Goal: Feedback & Contribution: Contribute content

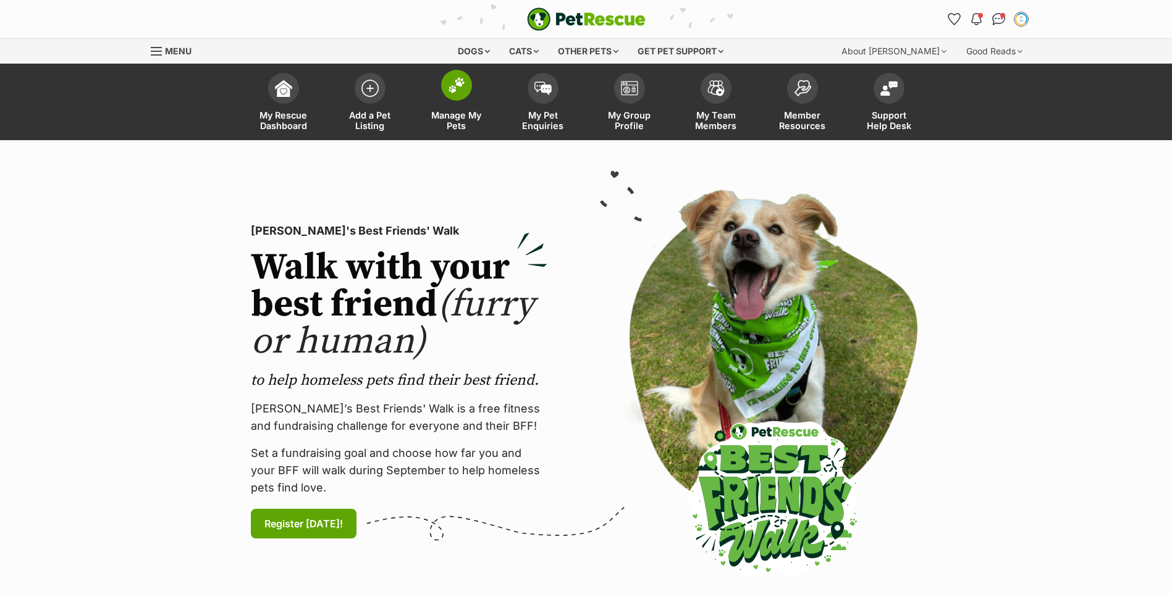
click at [448, 92] on img at bounding box center [456, 85] width 17 height 16
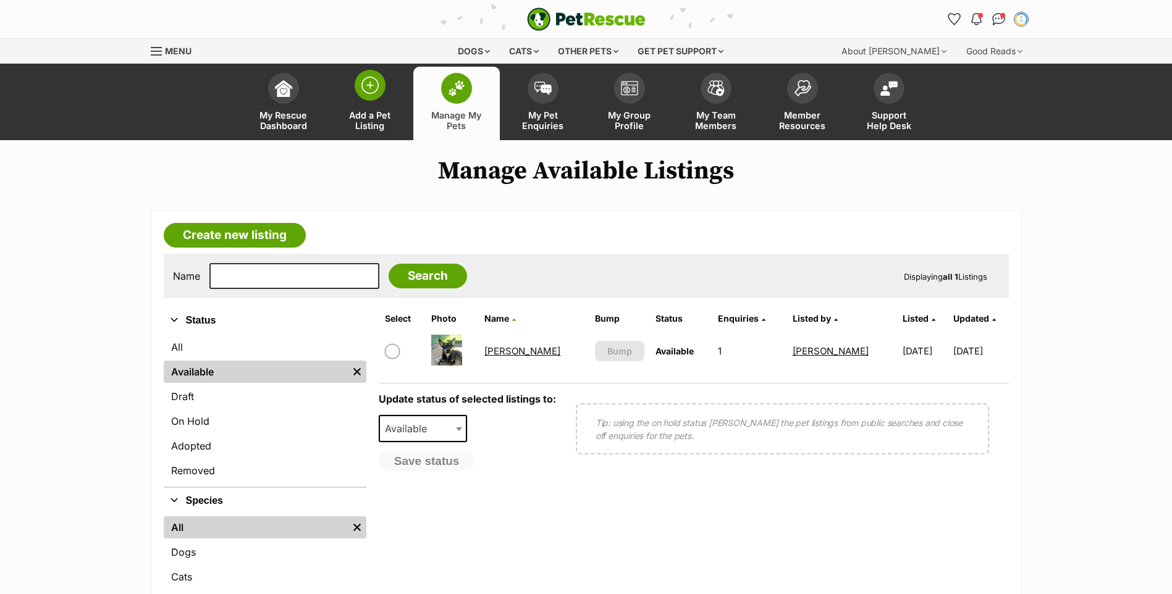
click at [361, 93] on img at bounding box center [369, 85] width 17 height 17
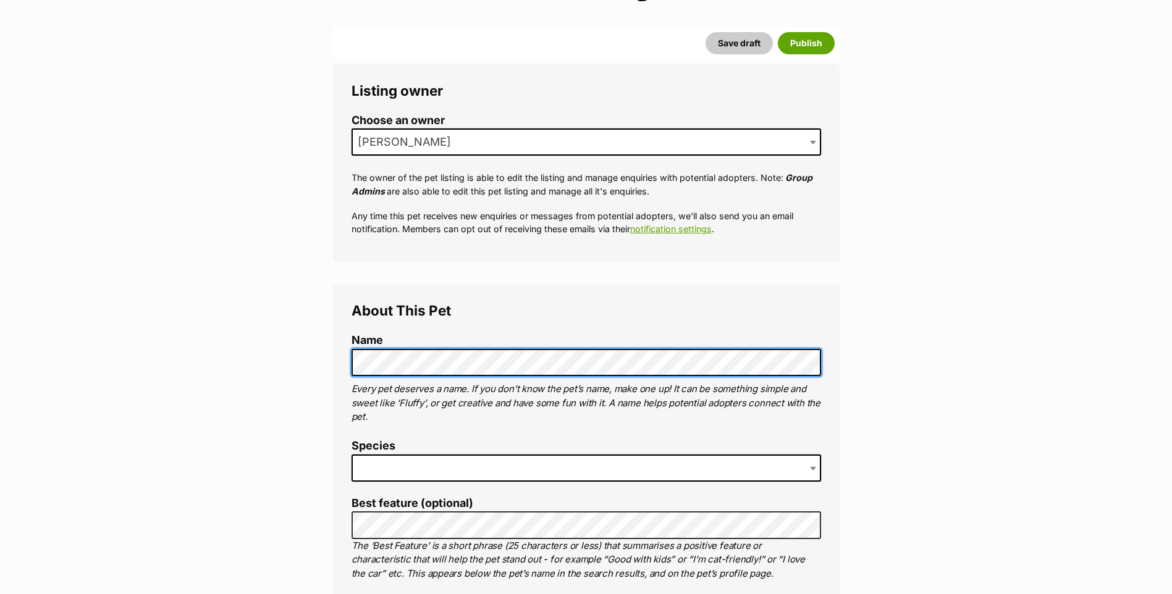
scroll to position [185, 0]
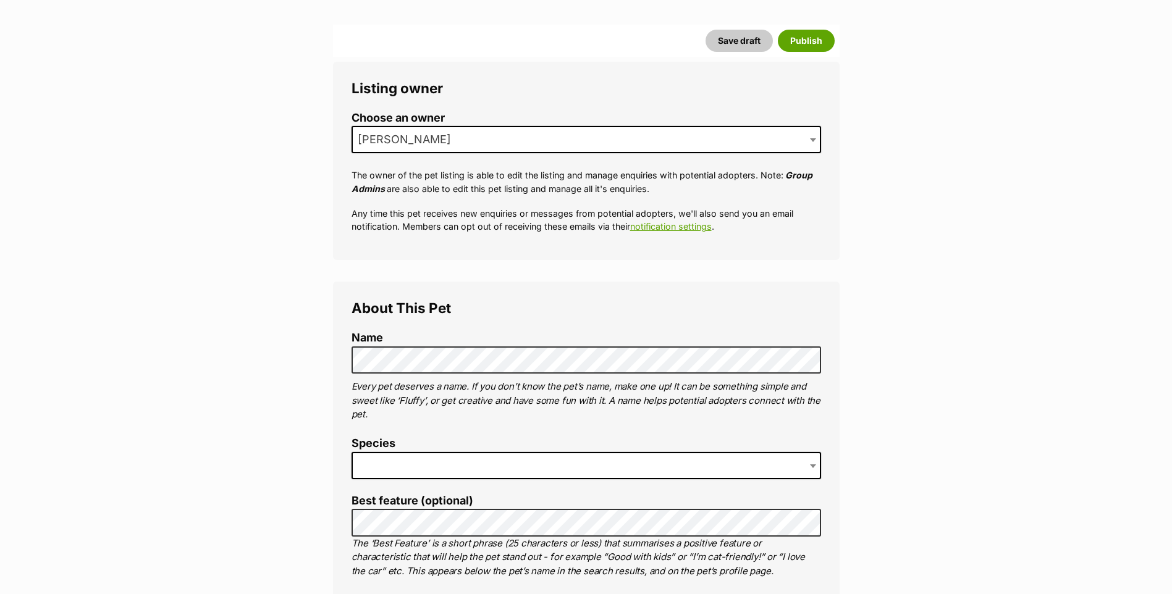
click at [398, 463] on span at bounding box center [585, 465] width 469 height 27
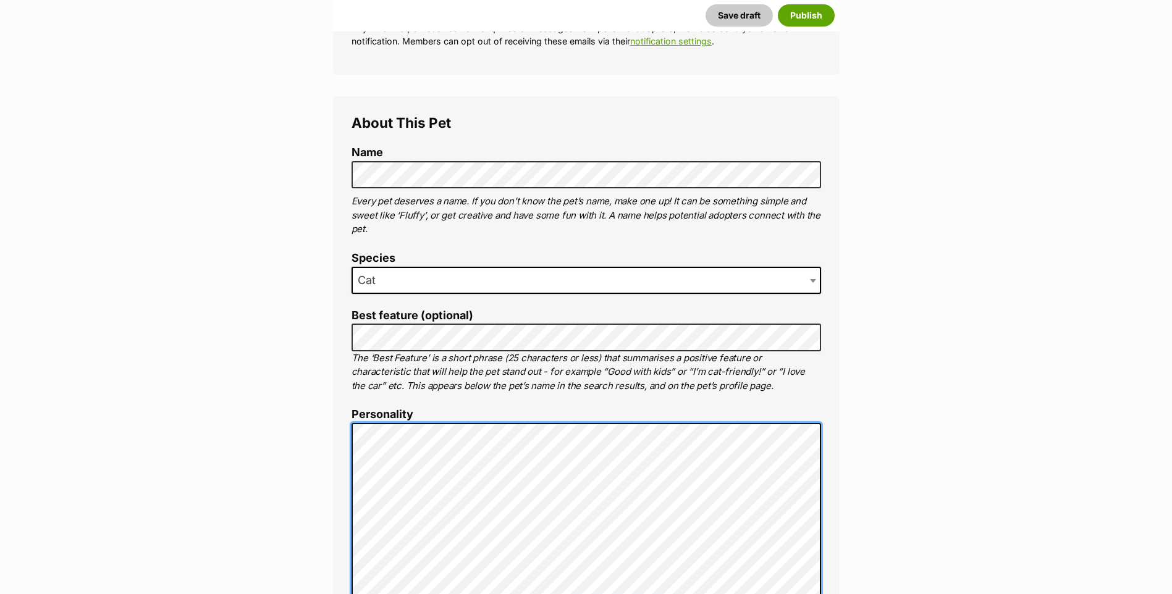
scroll to position [386, 0]
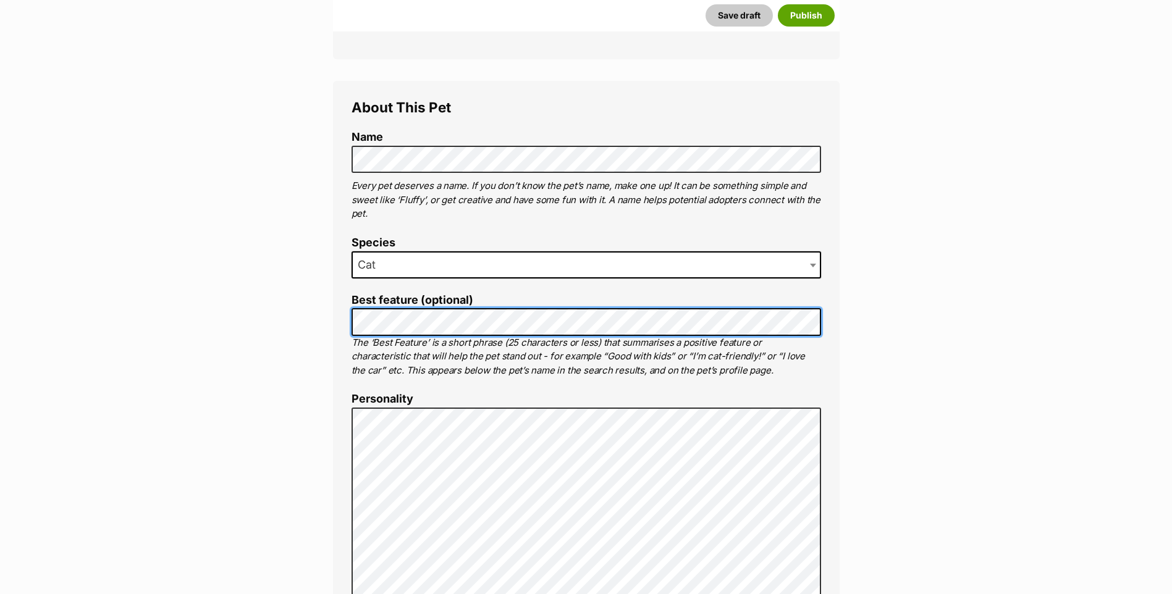
click at [339, 317] on div "About This Pet Name Henlo there, it looks like you might be using the pet name …" at bounding box center [586, 598] width 506 height 1034
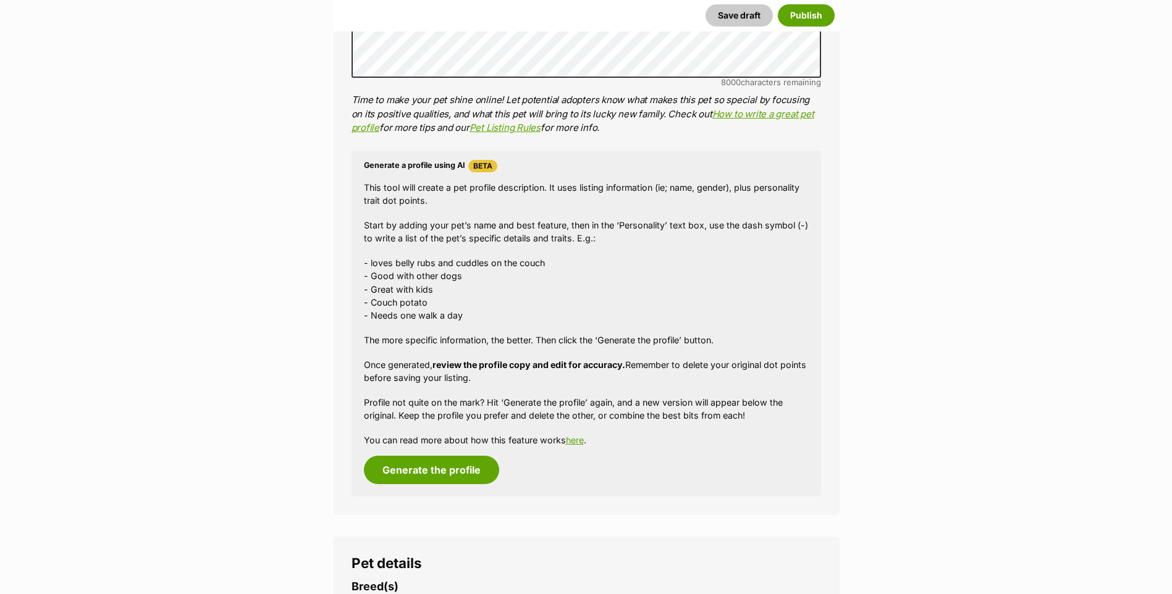
scroll to position [1189, 0]
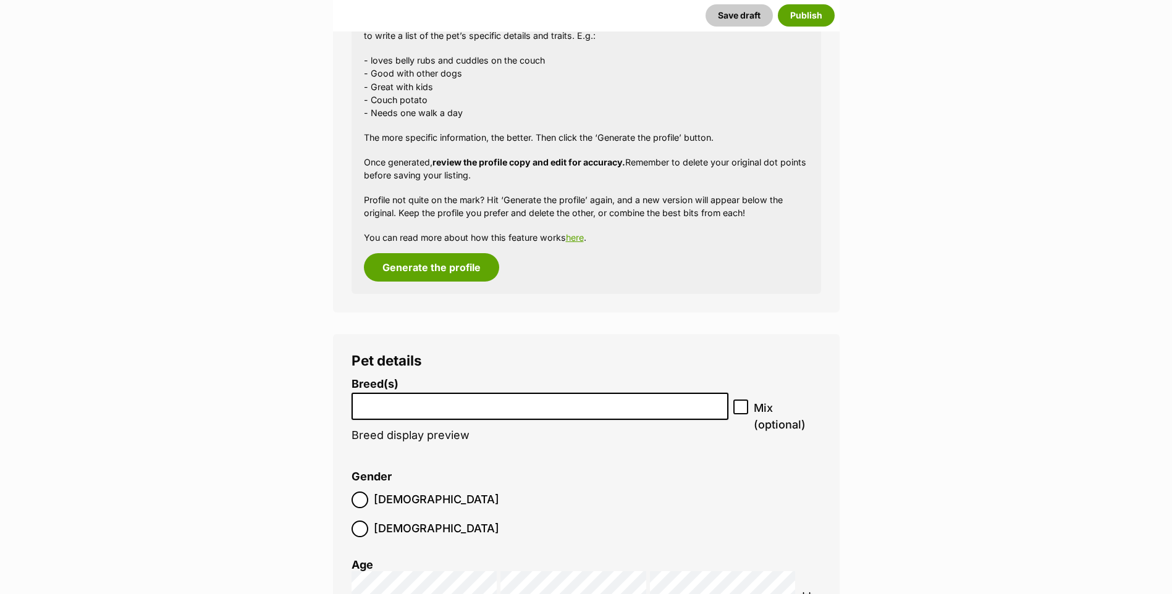
click at [411, 394] on li at bounding box center [540, 406] width 369 height 25
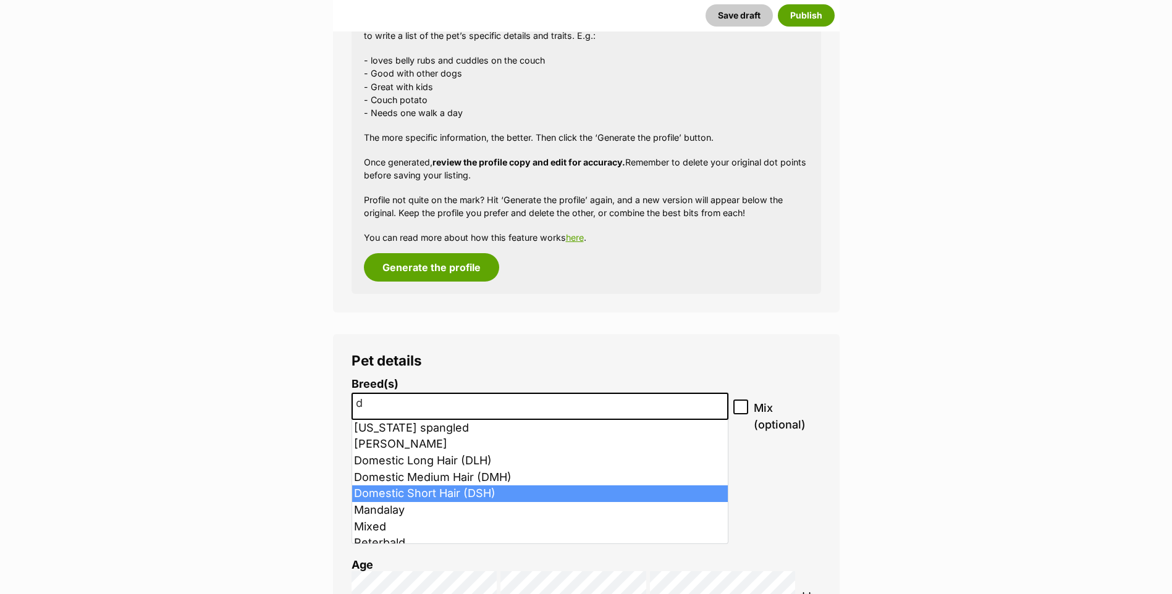
type input "d"
select select "252102"
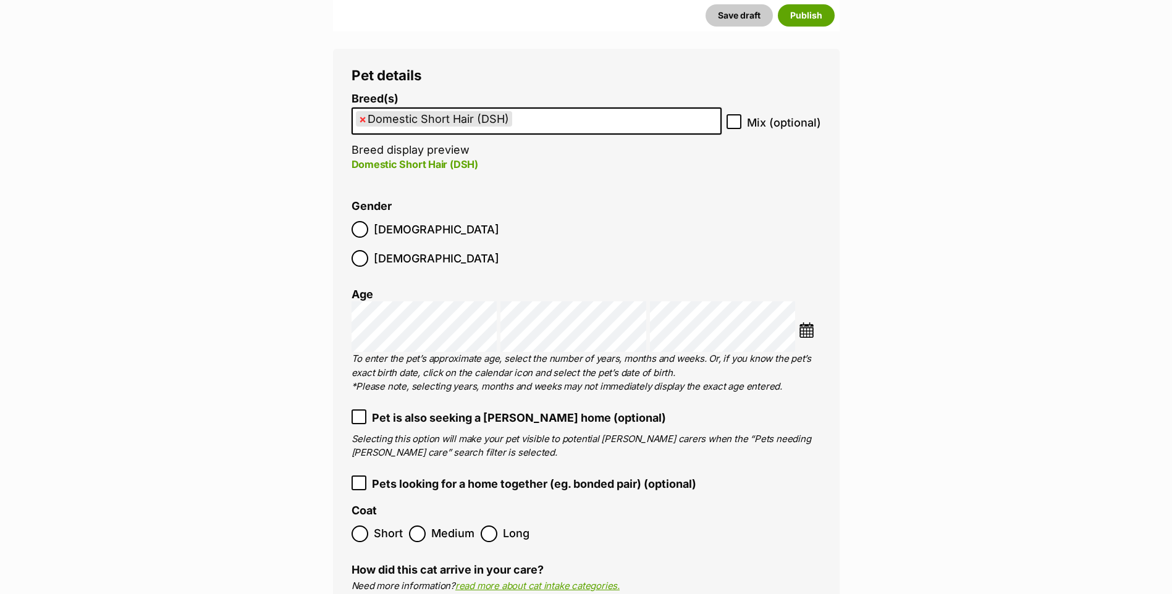
scroll to position [1621, 0]
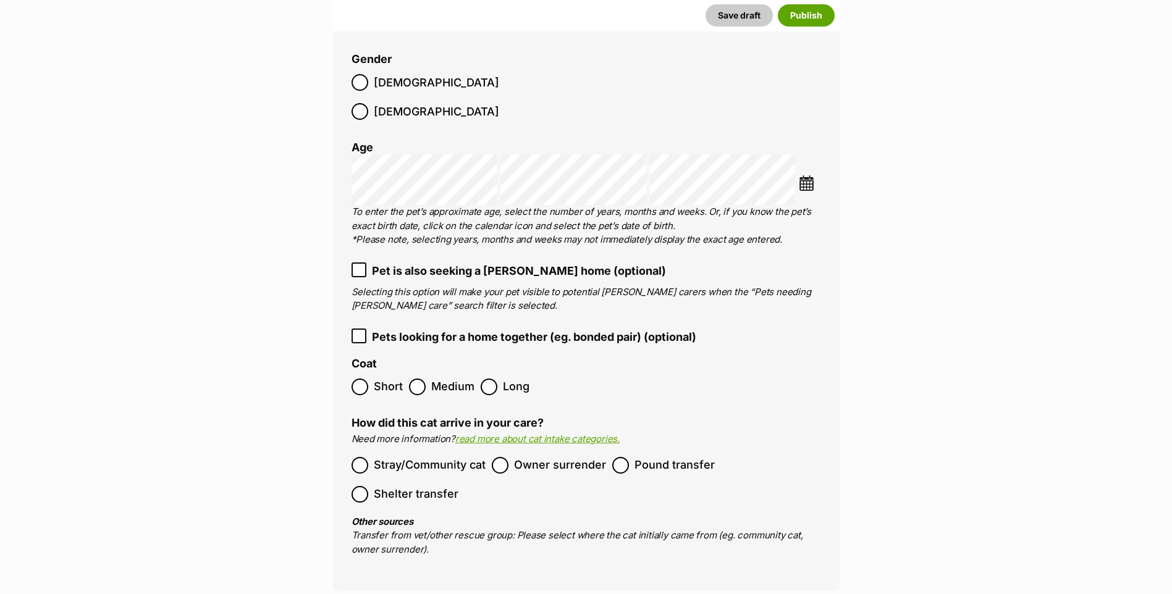
click at [377, 379] on span "Short" at bounding box center [388, 387] width 29 height 17
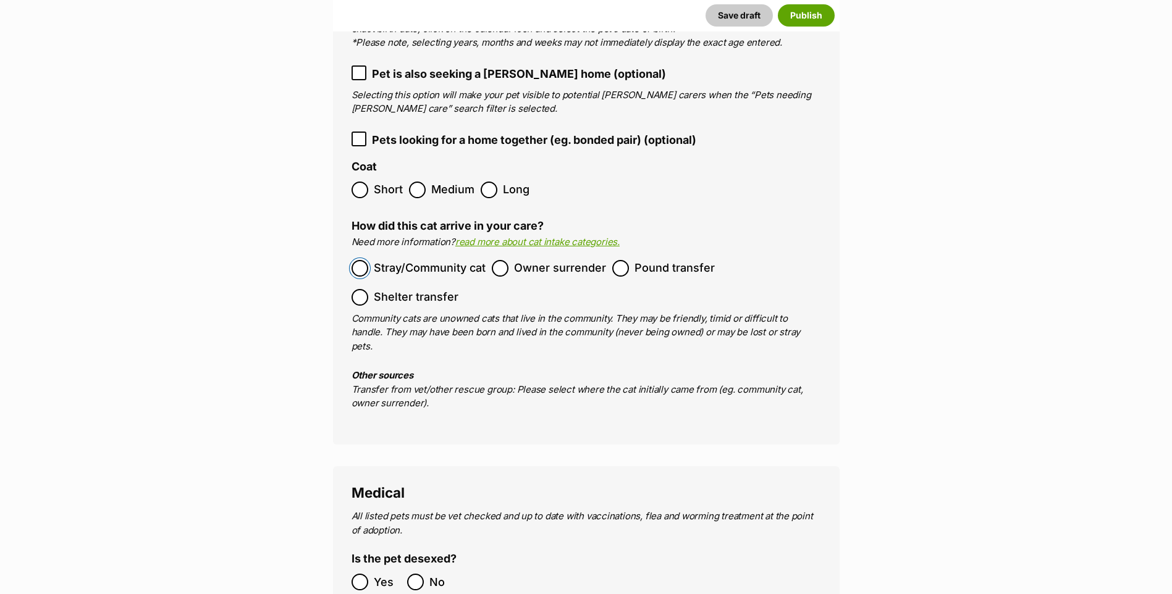
scroll to position [1992, 0]
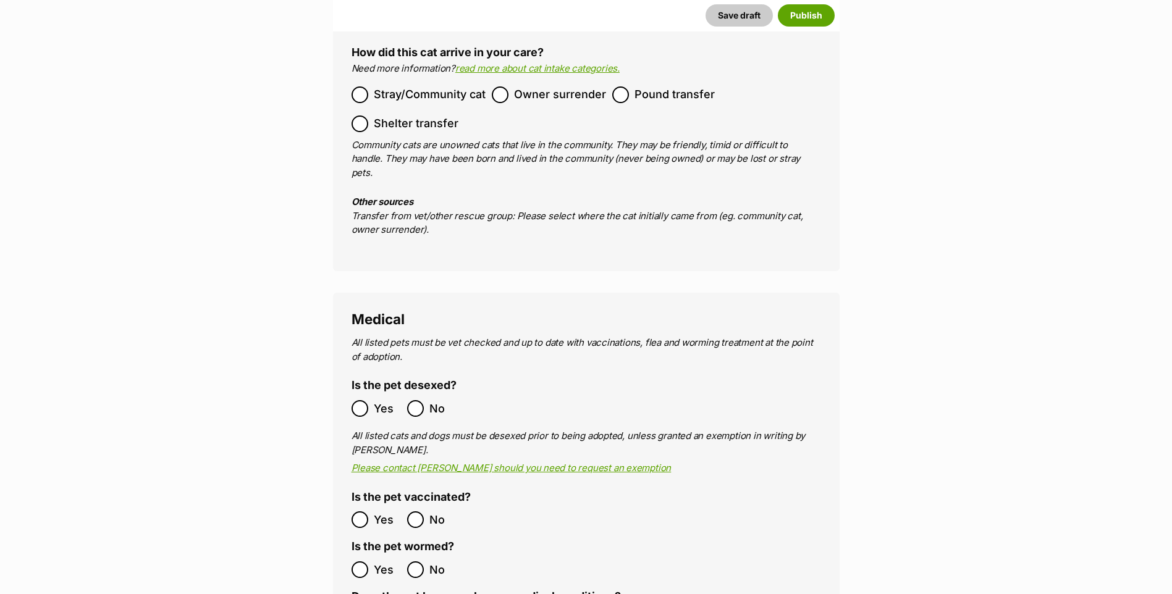
click at [355, 394] on ol "Yes No" at bounding box center [468, 408] width 235 height 29
click at [363, 491] on legend "Is the pet vaccinated?" at bounding box center [410, 498] width 119 height 15
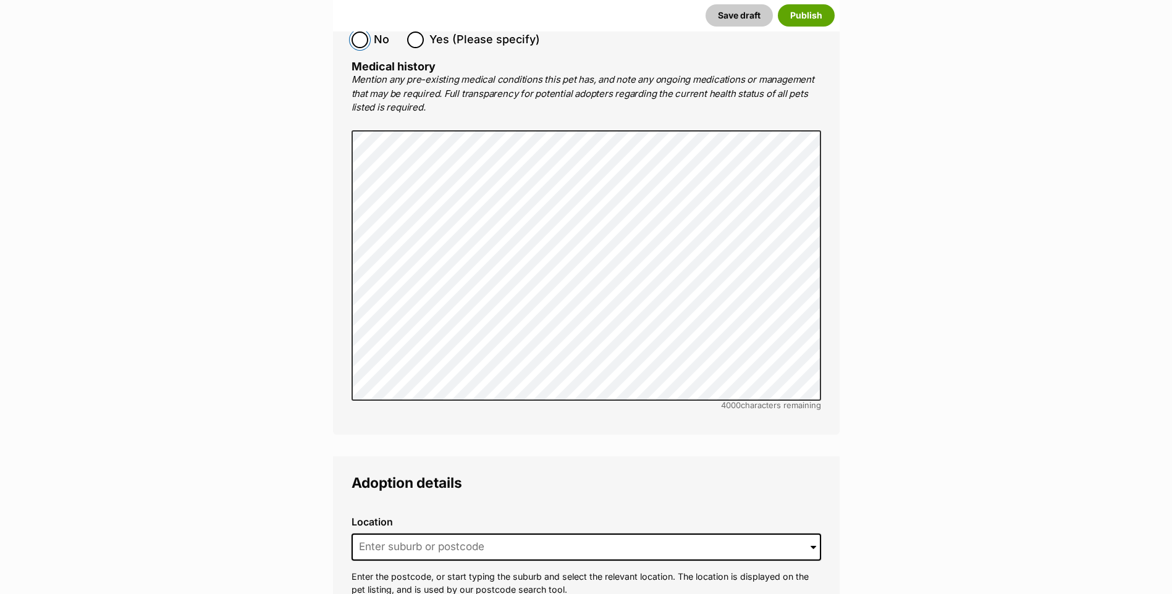
scroll to position [2733, 0]
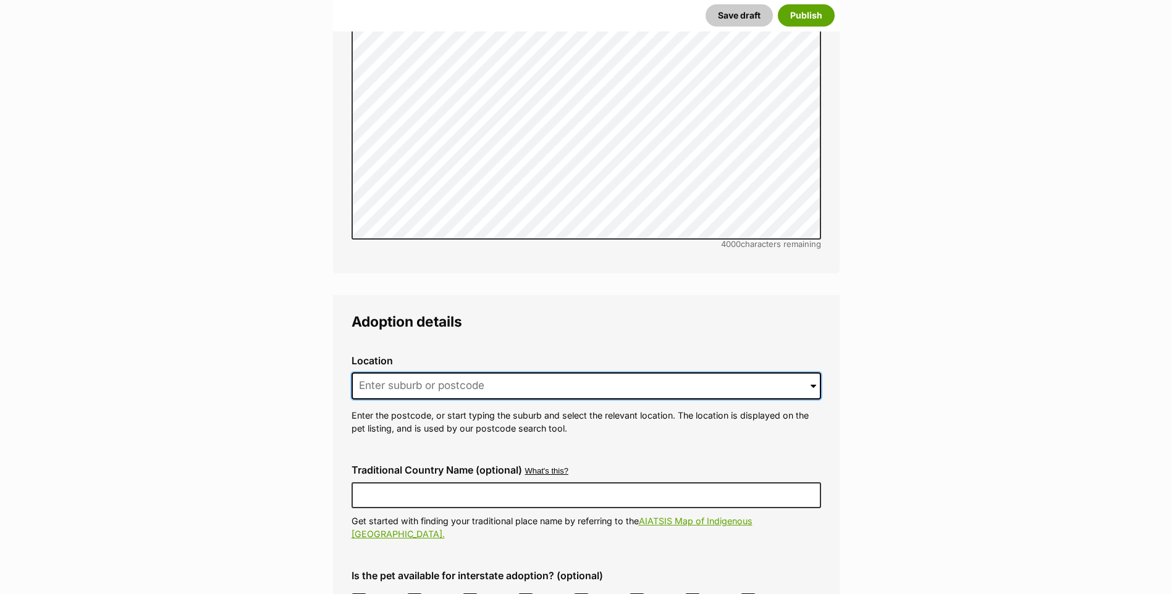
click at [385, 372] on input at bounding box center [585, 385] width 469 height 27
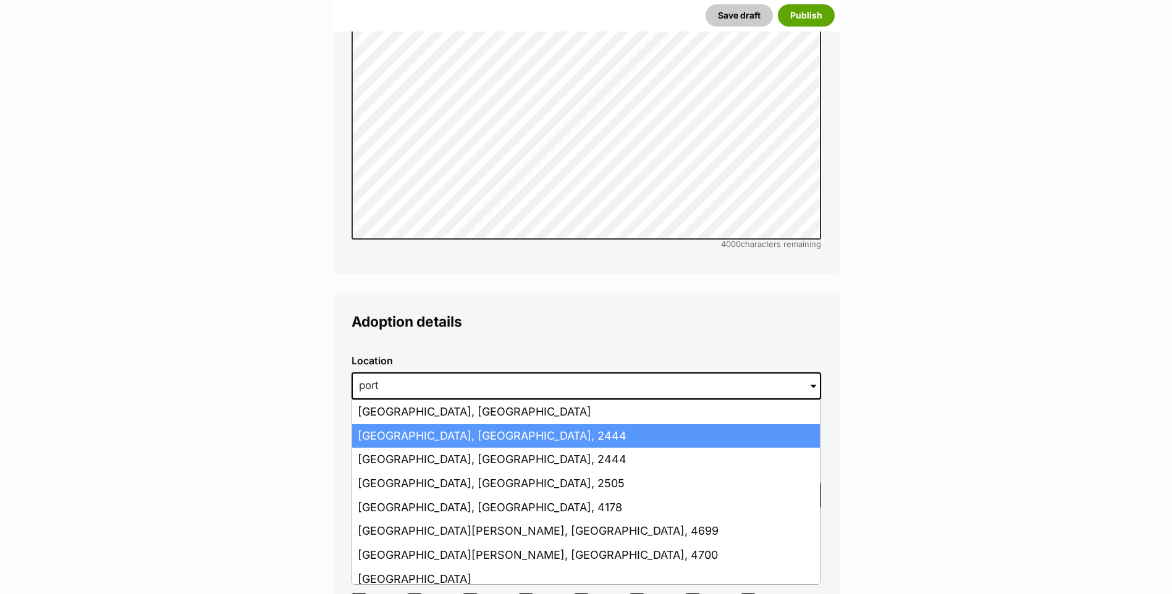
click at [397, 424] on li "Port Macquarie, New South Wales, 2444" at bounding box center [586, 436] width 468 height 24
type input "Port Macquarie, New South Wales, 2444"
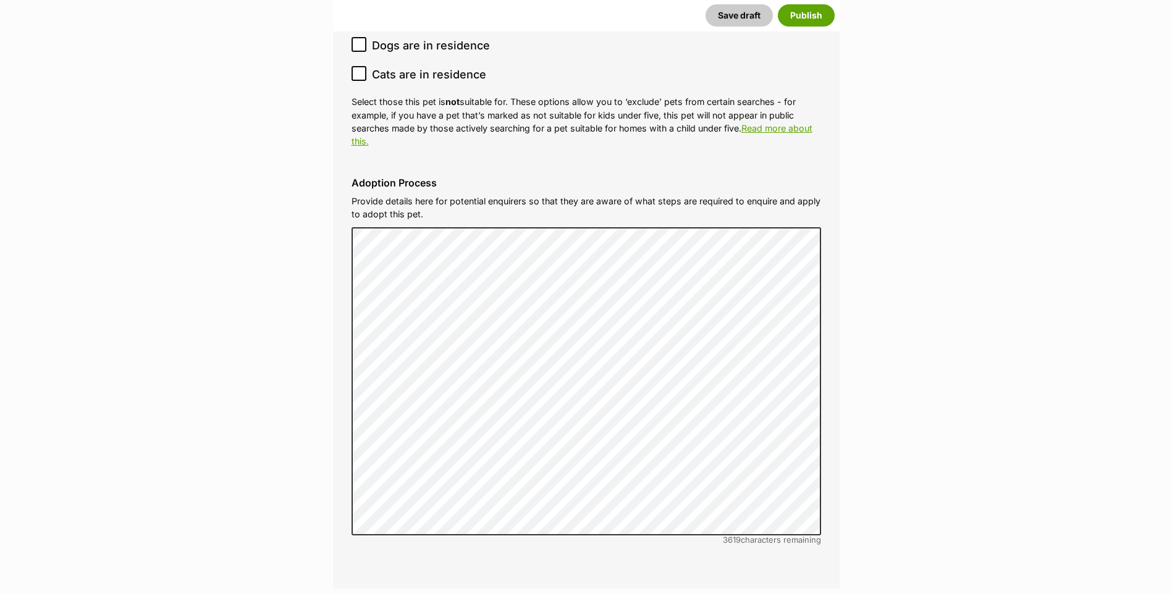
scroll to position [3968, 0]
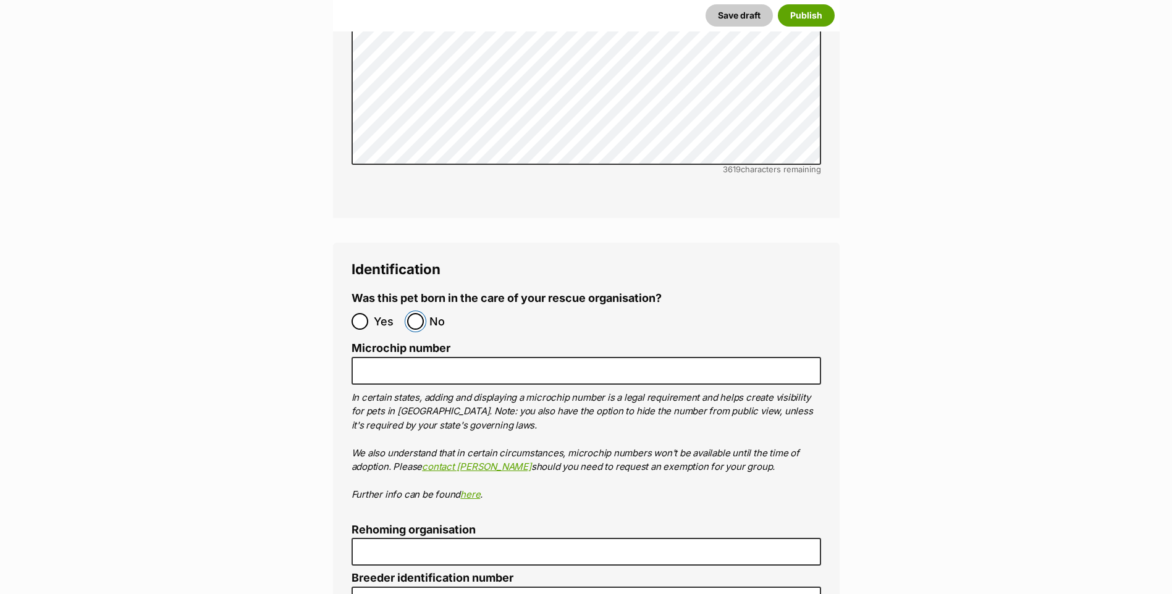
click at [417, 313] on input "No" at bounding box center [415, 321] width 17 height 17
radio input "true"
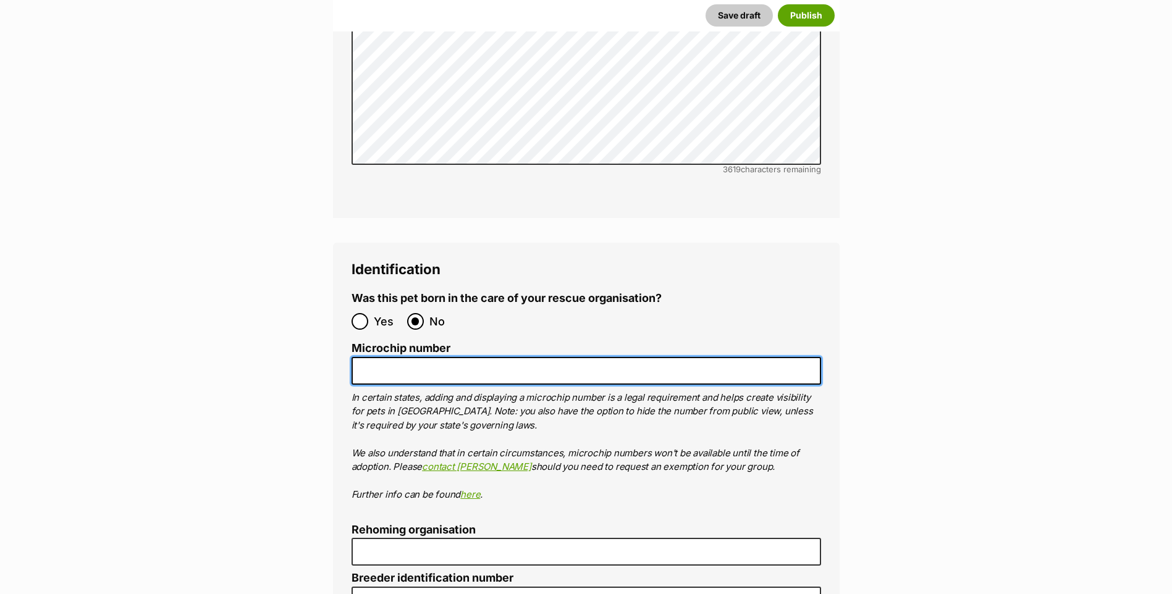
click at [409, 357] on input "Microchip number" at bounding box center [585, 371] width 469 height 28
type input "991003002786465"
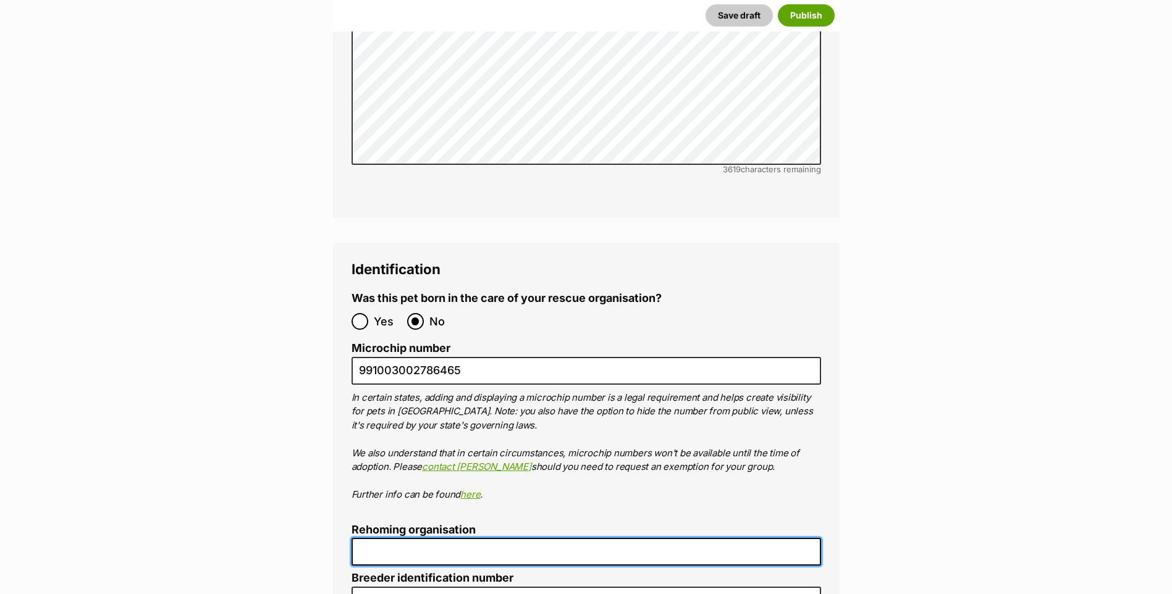
click at [403, 538] on input "Rehoming organisation" at bounding box center [585, 552] width 469 height 28
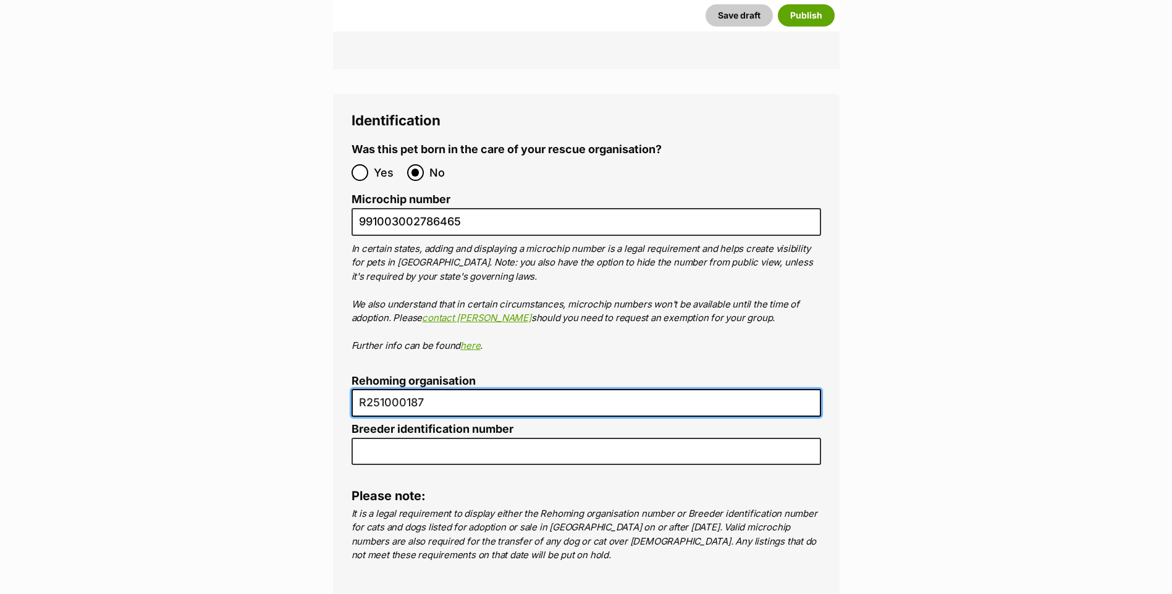
scroll to position [4400, 0]
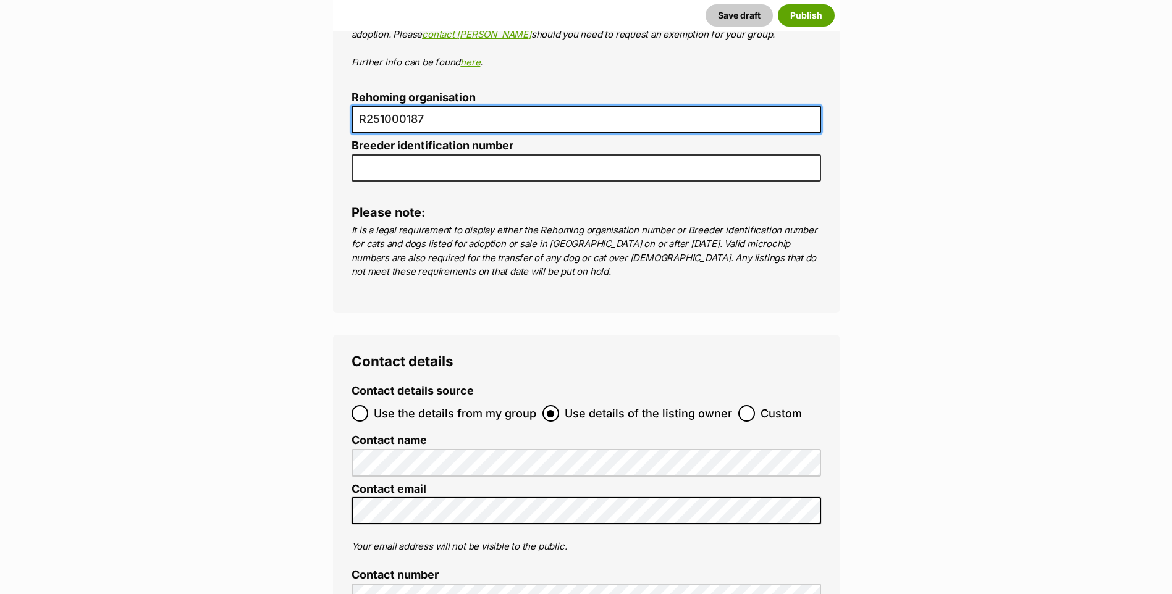
type input "R251000187"
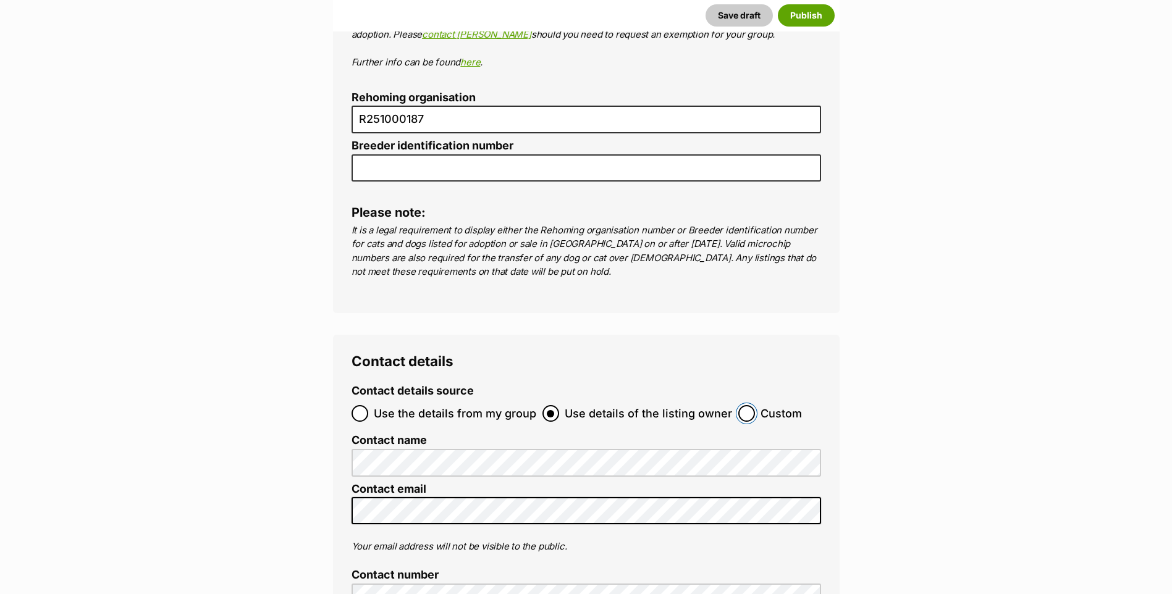
click at [738, 405] on input "Custom" at bounding box center [746, 413] width 17 height 17
radio input "true"
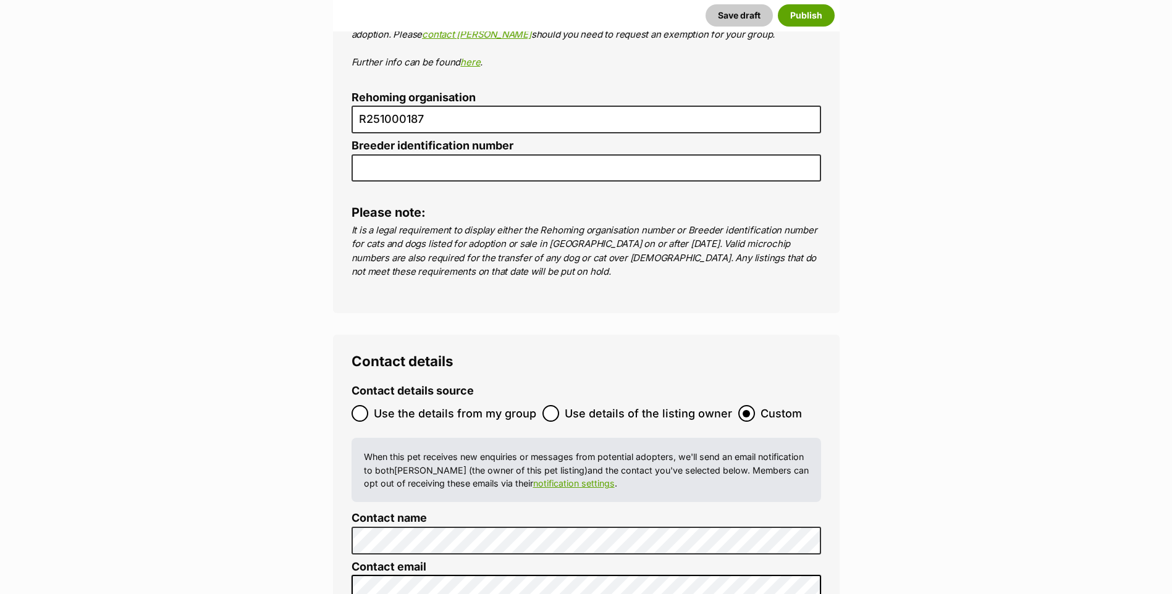
click at [341, 534] on div "Contact details Contact details source Use the details from my group Use detail…" at bounding box center [586, 585] width 506 height 501
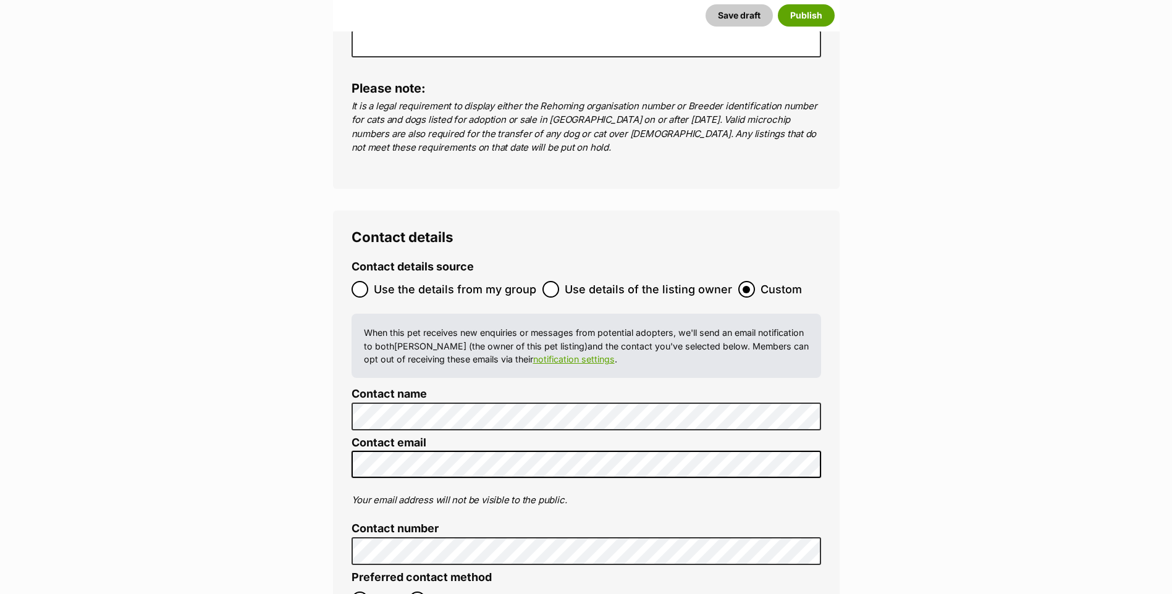
scroll to position [4586, 0]
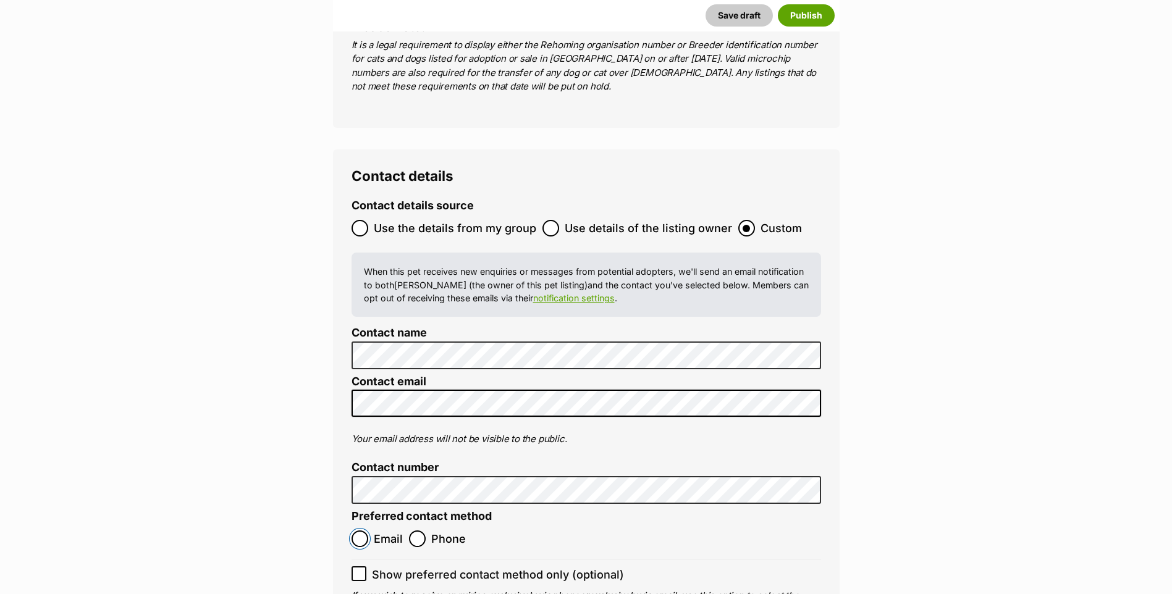
click at [353, 531] on input "Email" at bounding box center [359, 539] width 17 height 17
radio input "true"
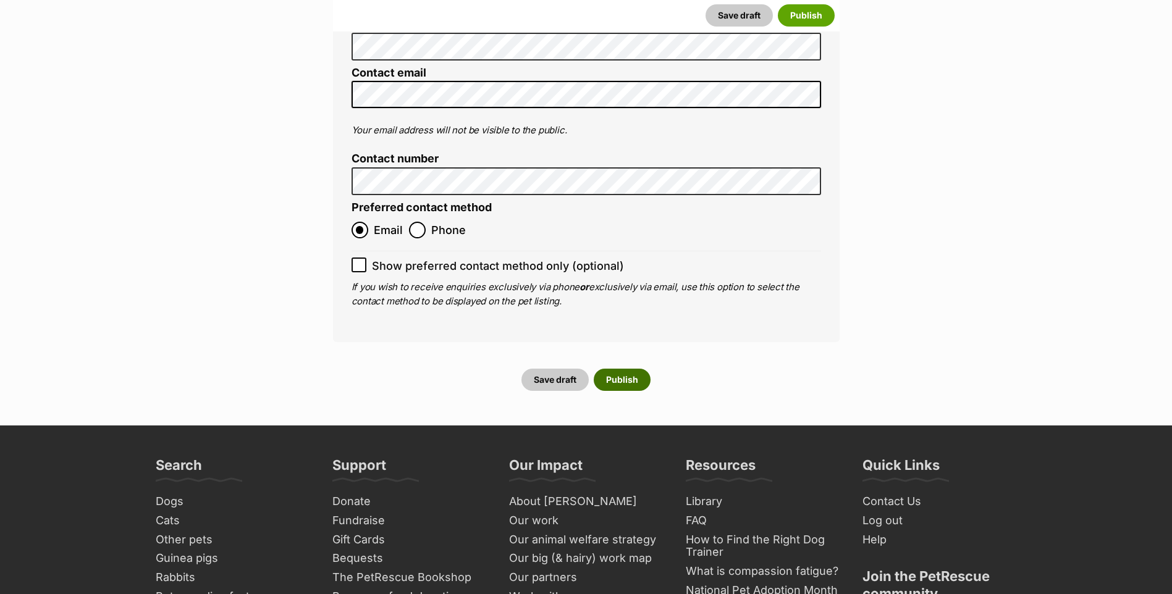
click at [639, 369] on button "Publish" at bounding box center [622, 380] width 57 height 22
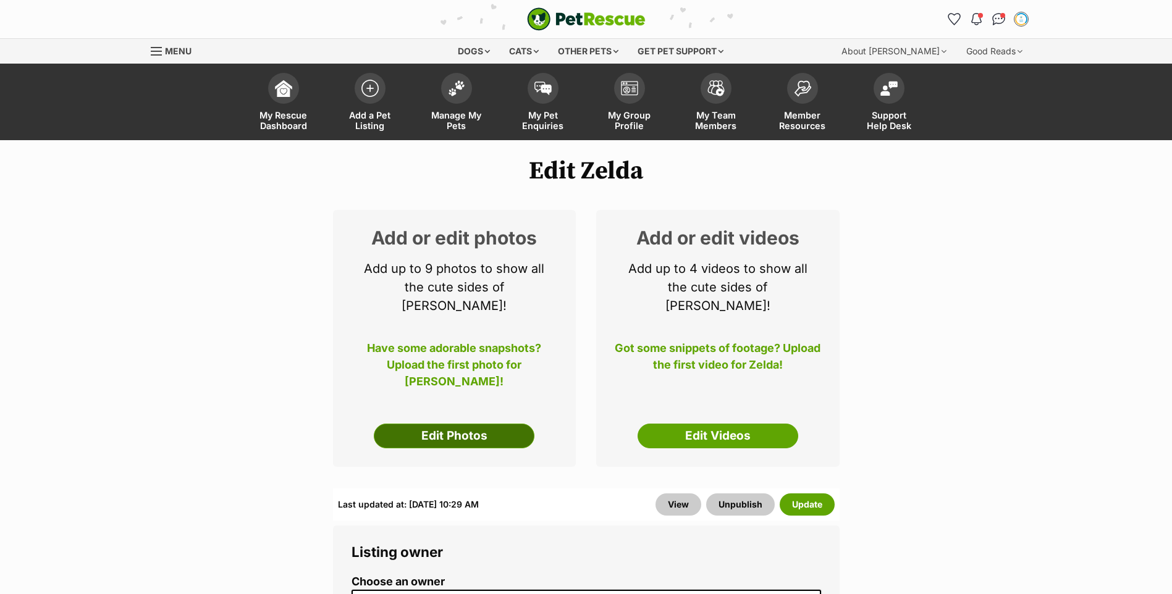
click at [407, 424] on link "Edit Photos" at bounding box center [454, 436] width 161 height 25
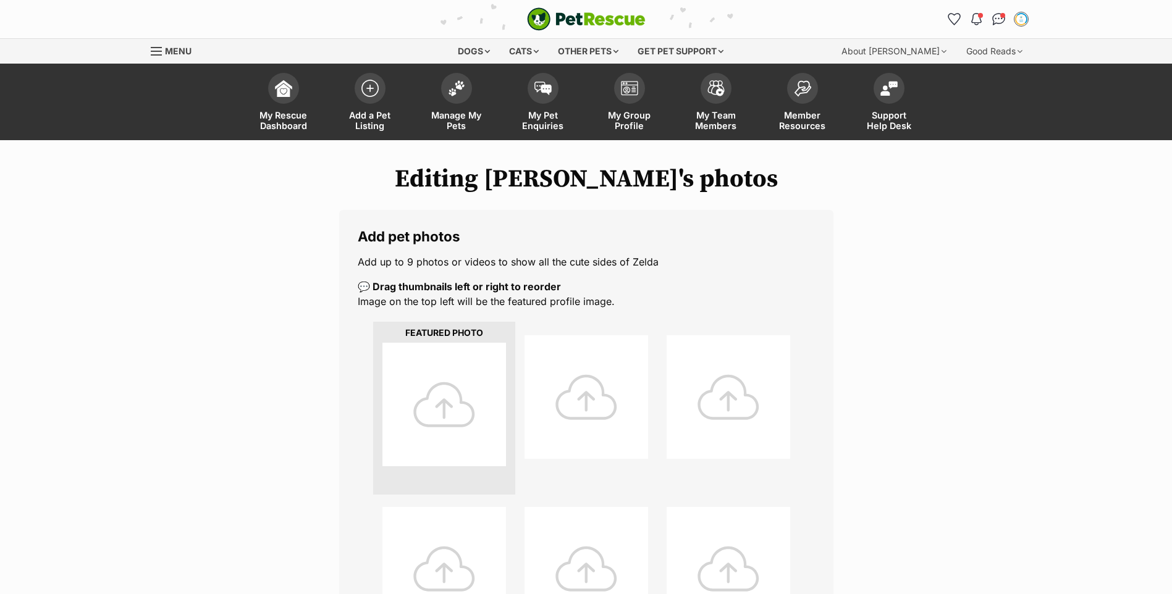
click at [364, 351] on ul at bounding box center [586, 573] width 457 height 508
click at [392, 372] on div at bounding box center [444, 405] width 124 height 124
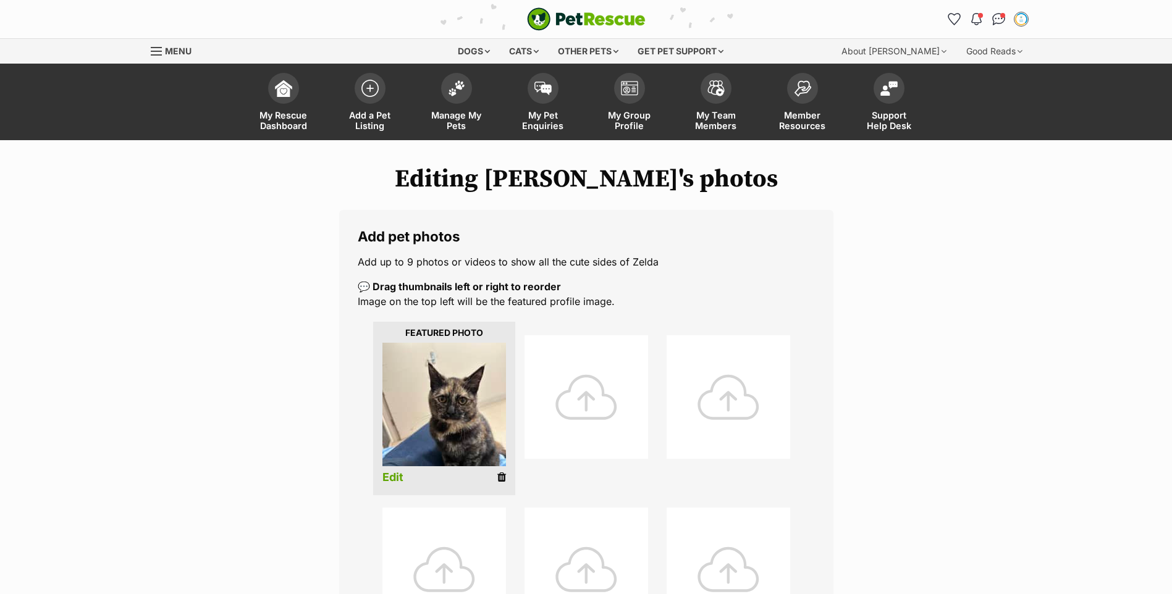
click at [605, 397] on div at bounding box center [586, 397] width 124 height 124
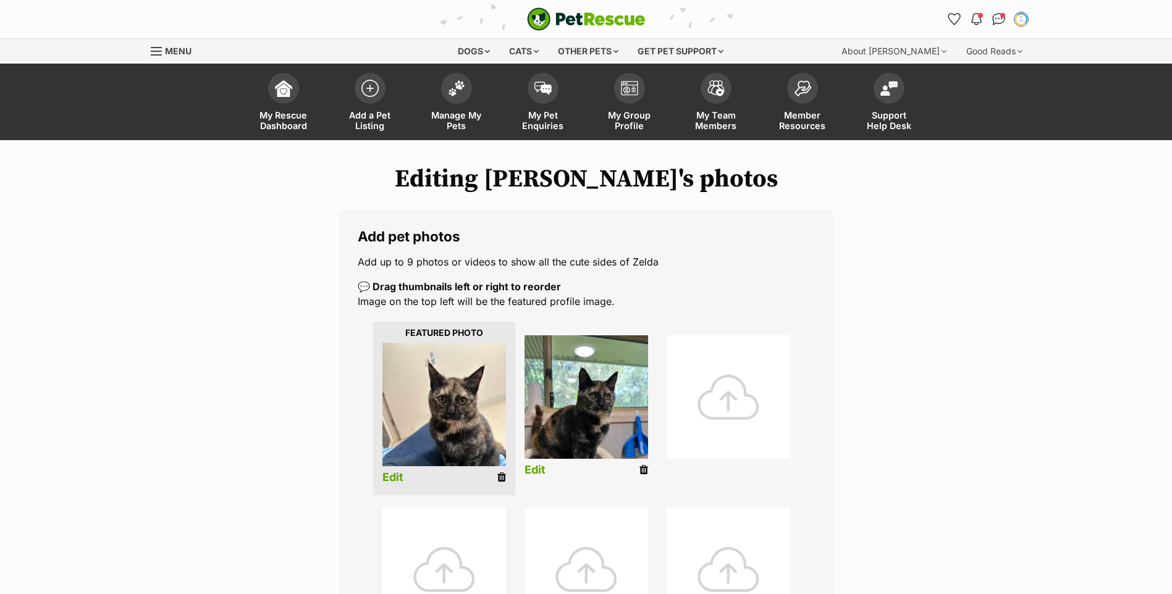
click at [385, 479] on link "Edit" at bounding box center [392, 477] width 21 height 13
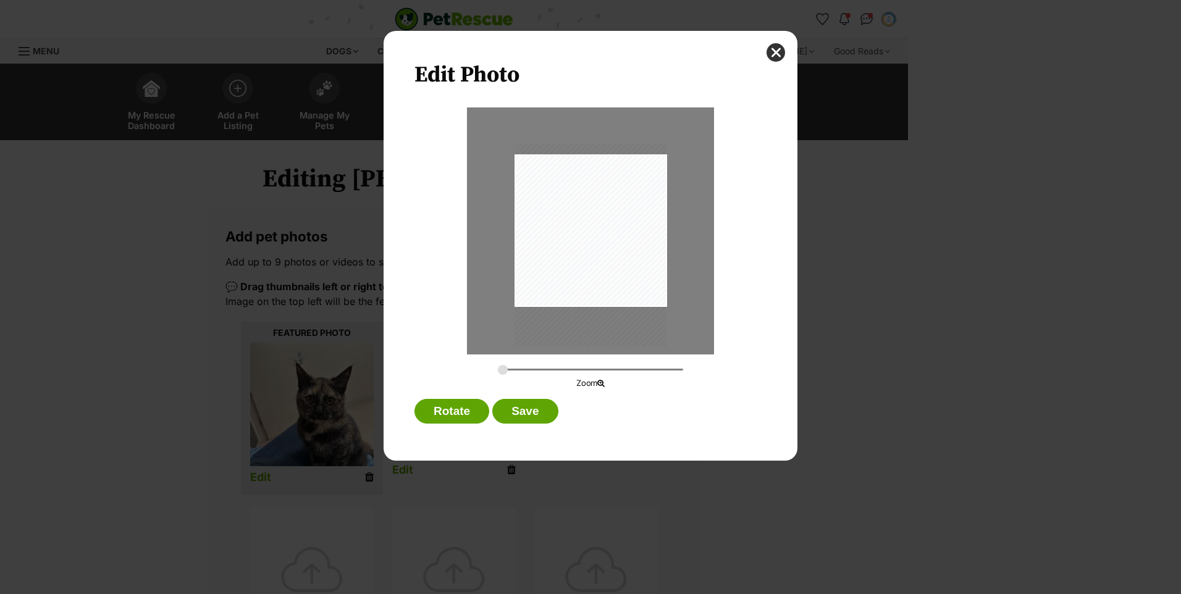
drag, startPoint x: 566, startPoint y: 283, endPoint x: 540, endPoint y: 304, distance: 32.5
click at [540, 304] on div "Dialog Window - Close (Press escape to close)" at bounding box center [590, 244] width 153 height 203
type input "0.3089"
click at [508, 368] on input "Dialog Window - Close (Press escape to close)" at bounding box center [590, 370] width 185 height 12
drag, startPoint x: 590, startPoint y: 258, endPoint x: 574, endPoint y: 246, distance: 19.9
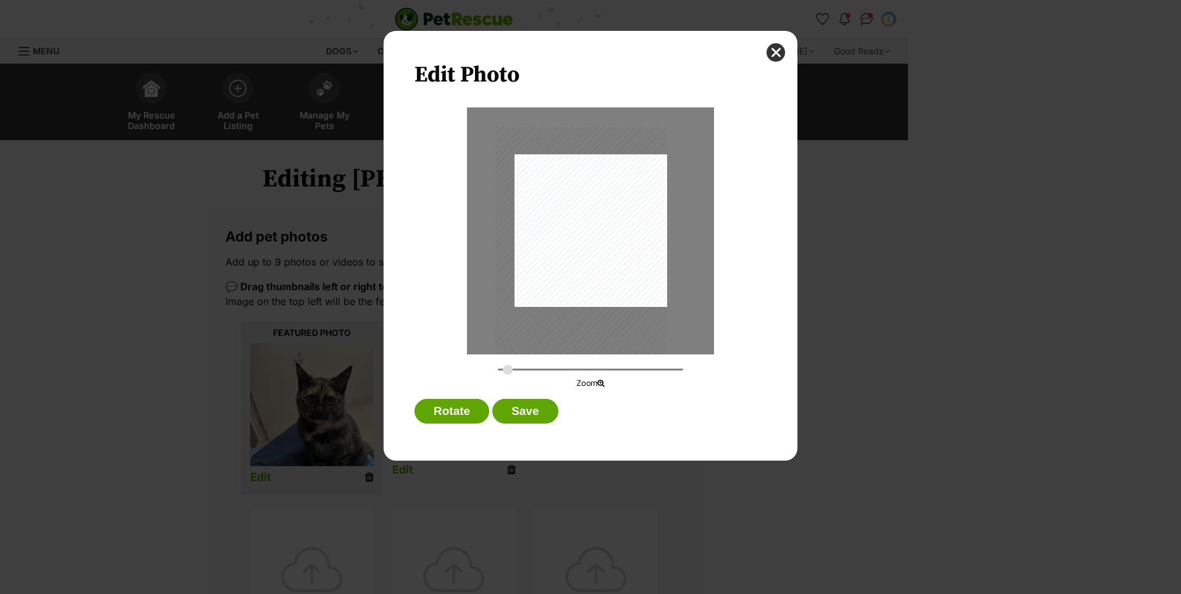
click at [574, 246] on div "Dialog Window - Close (Press escape to close)" at bounding box center [581, 241] width 172 height 229
click at [544, 406] on button "Save" at bounding box center [524, 411] width 65 height 25
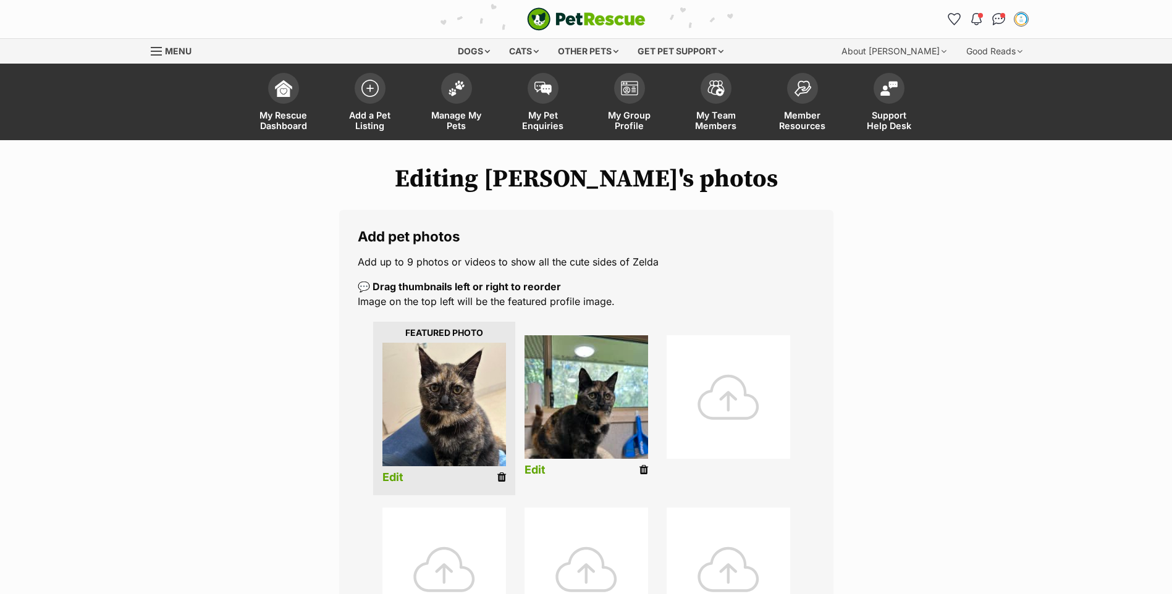
click at [533, 470] on link "Edit" at bounding box center [534, 470] width 21 height 13
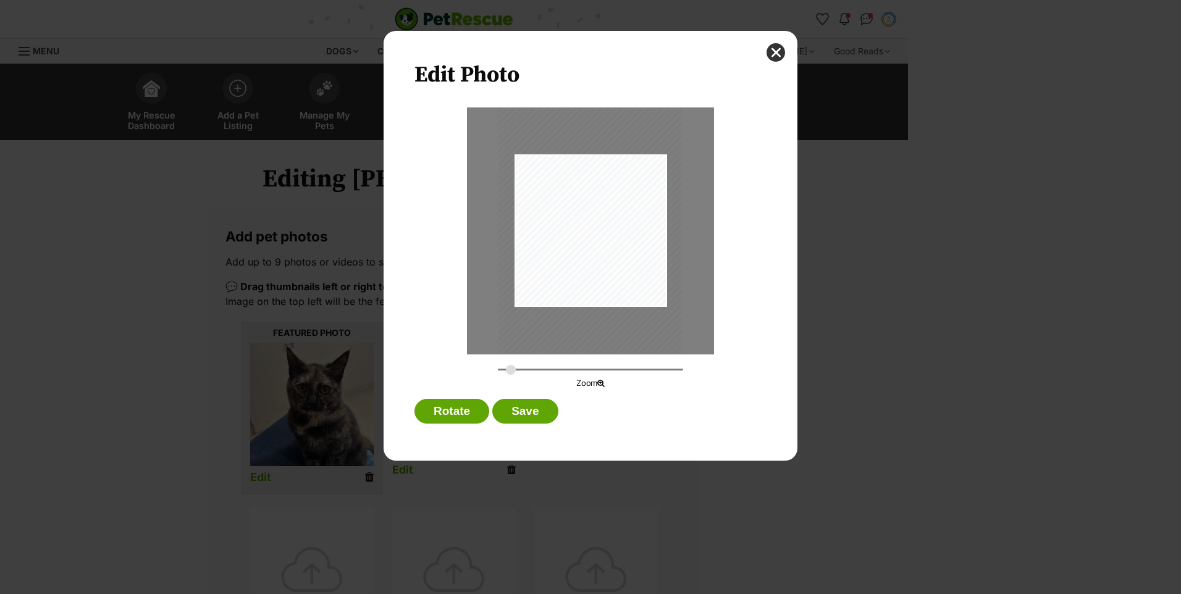
drag, startPoint x: 501, startPoint y: 369, endPoint x: 511, endPoint y: 369, distance: 9.9
type input "0.3305"
click at [511, 369] on input "Dialog Window - Close (Press escape to close)" at bounding box center [590, 370] width 185 height 12
drag, startPoint x: 579, startPoint y: 255, endPoint x: 569, endPoint y: 268, distance: 16.3
click at [569, 268] on div "Dialog Window - Close (Press escape to close)" at bounding box center [580, 244] width 183 height 245
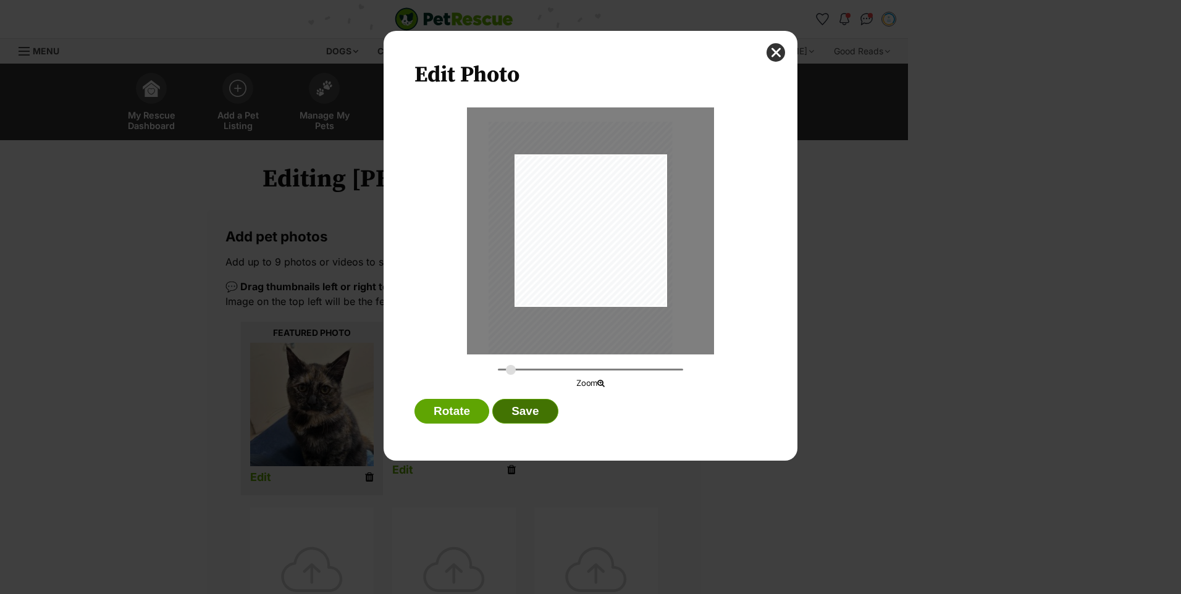
click at [529, 414] on button "Save" at bounding box center [524, 411] width 65 height 25
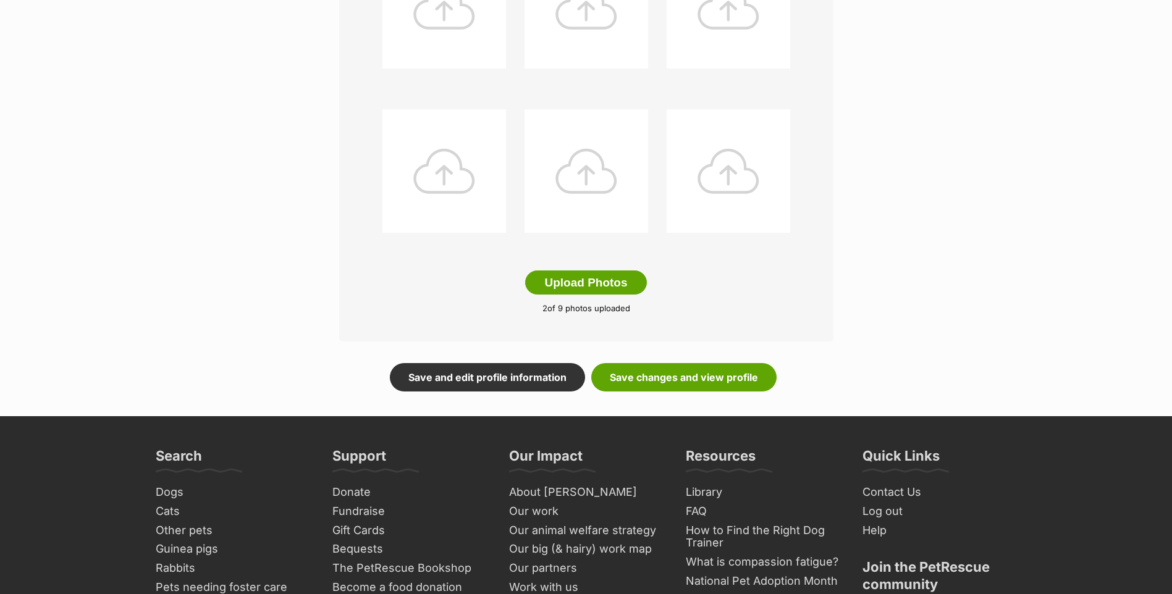
scroll to position [494, 0]
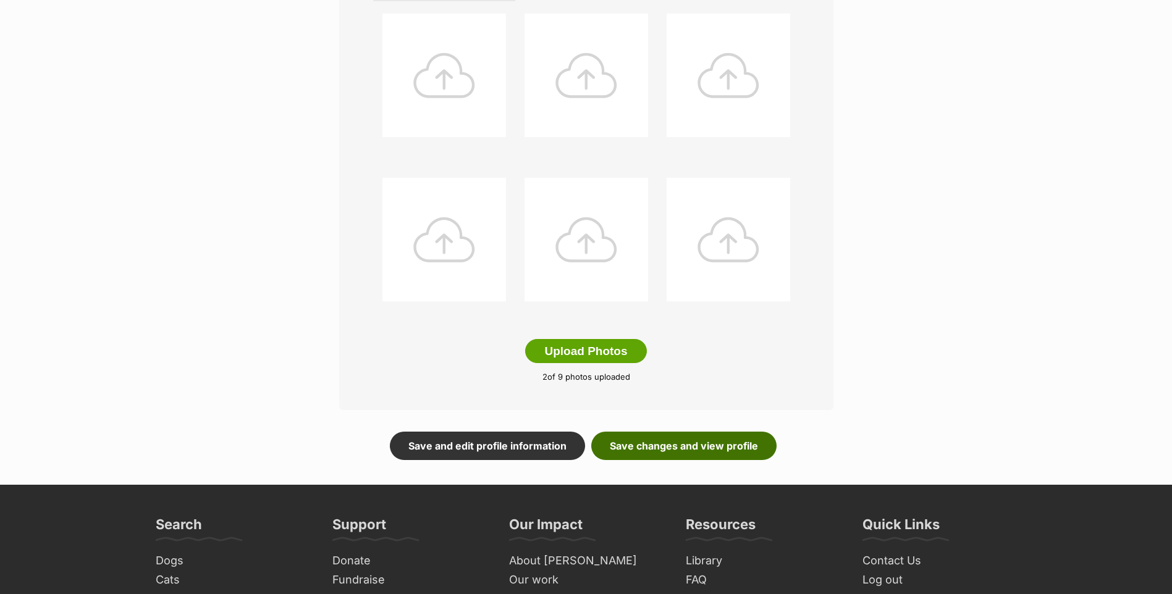
click at [638, 458] on link "Save changes and view profile" at bounding box center [683, 446] width 185 height 28
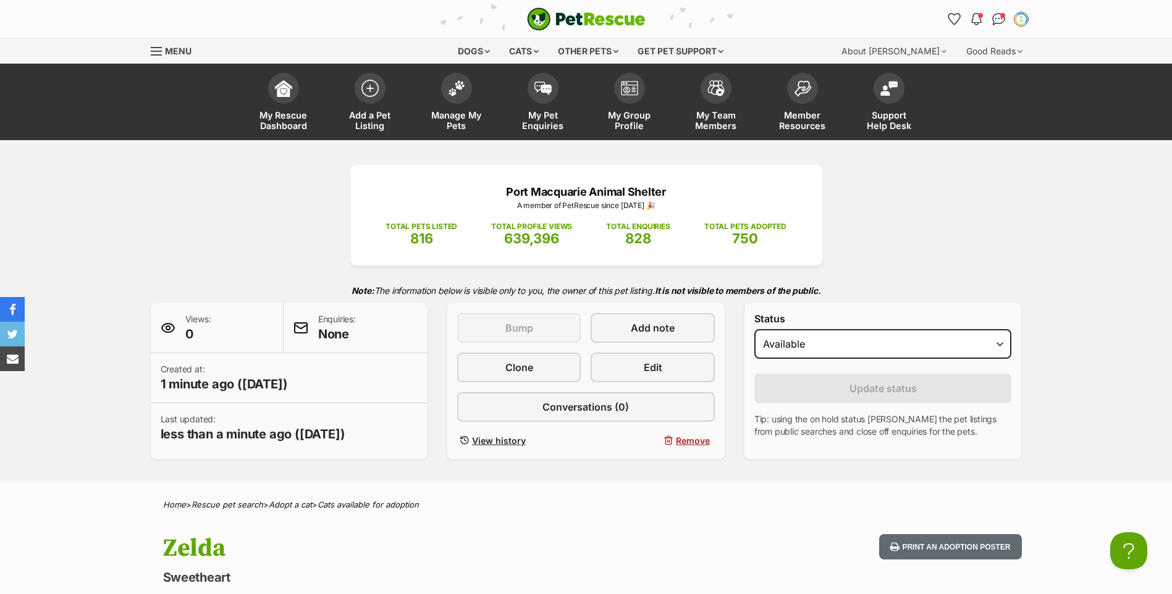
click at [913, 547] on button "Print an adoption poster" at bounding box center [950, 546] width 142 height 25
